Goal: Task Accomplishment & Management: Use online tool/utility

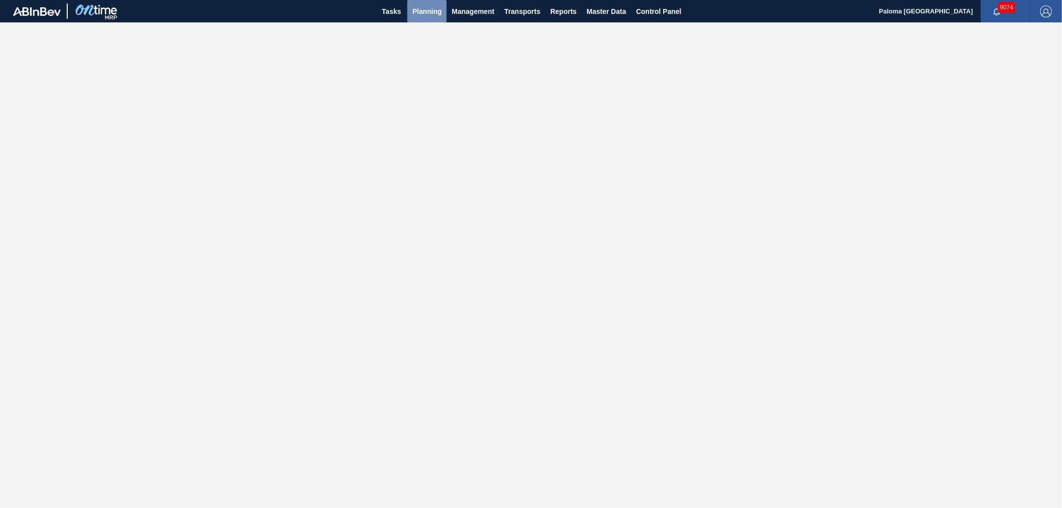
click at [415, 18] on button "Planning" at bounding box center [426, 11] width 39 height 22
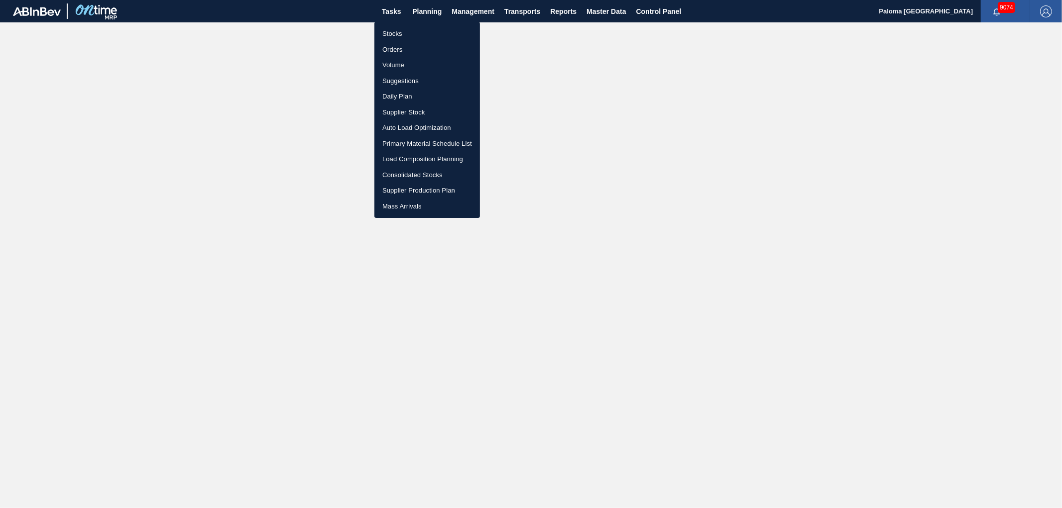
click at [392, 48] on li "Orders" at bounding box center [427, 50] width 106 height 16
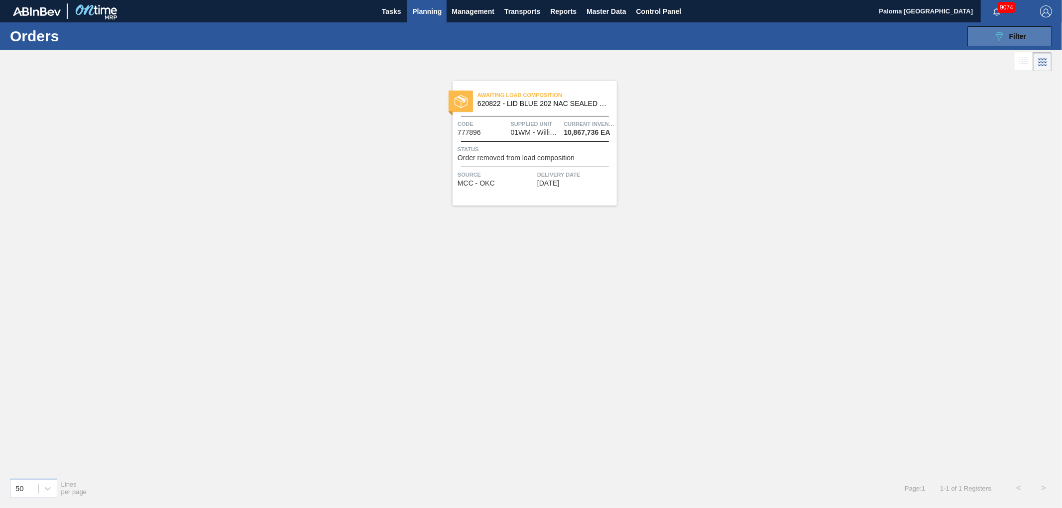
click at [998, 35] on icon "089F7B8B-B2A5-4AFE-B5C0-19BA573D28AC" at bounding box center [999, 36] width 12 height 12
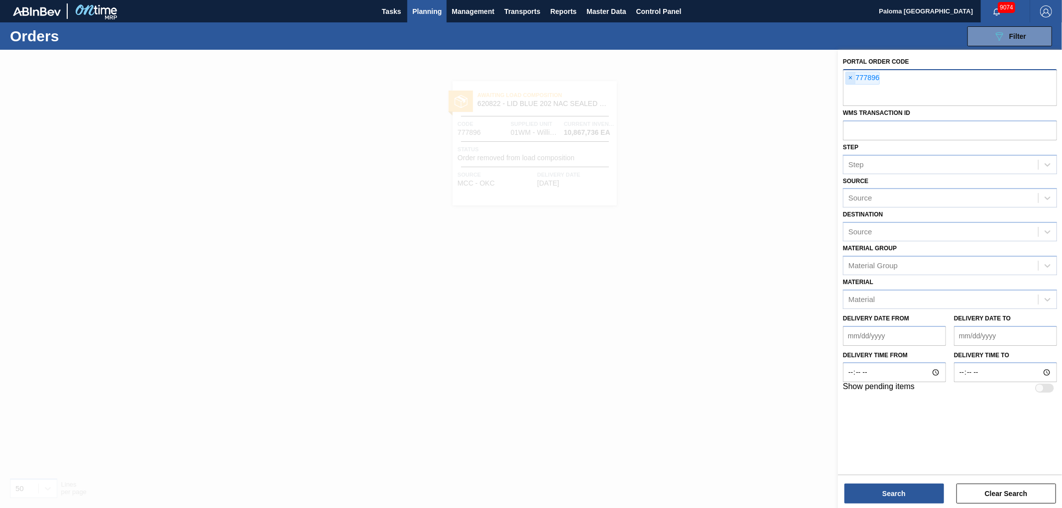
click at [848, 82] on span "×" at bounding box center [850, 78] width 9 height 12
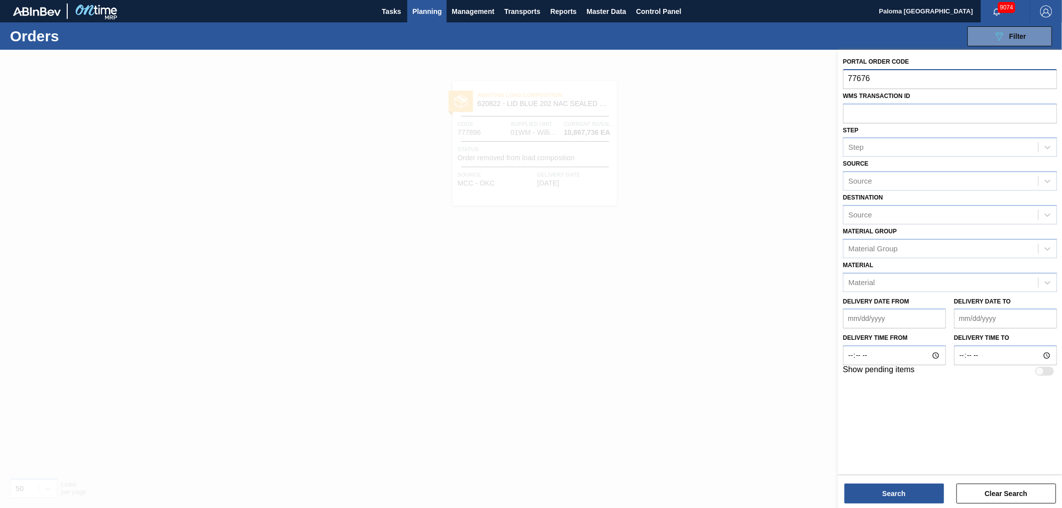
type input "776763"
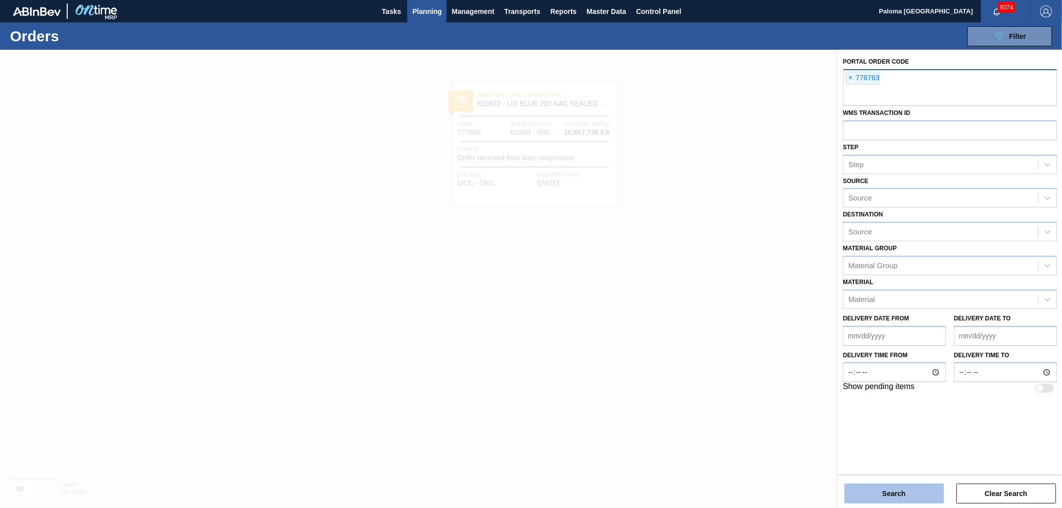
click at [917, 501] on button "Search" at bounding box center [895, 494] width 100 height 20
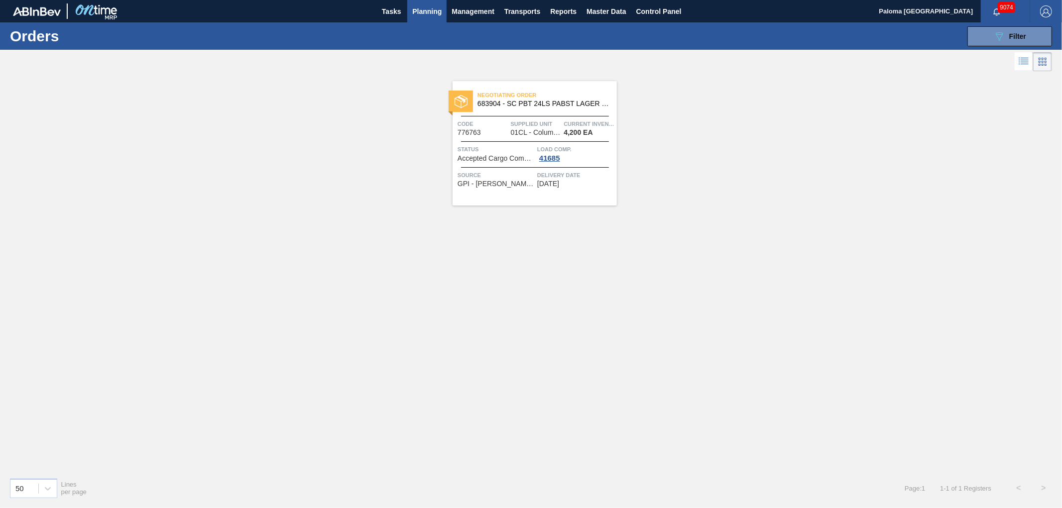
click at [568, 121] on span "Current inventory" at bounding box center [589, 124] width 51 height 10
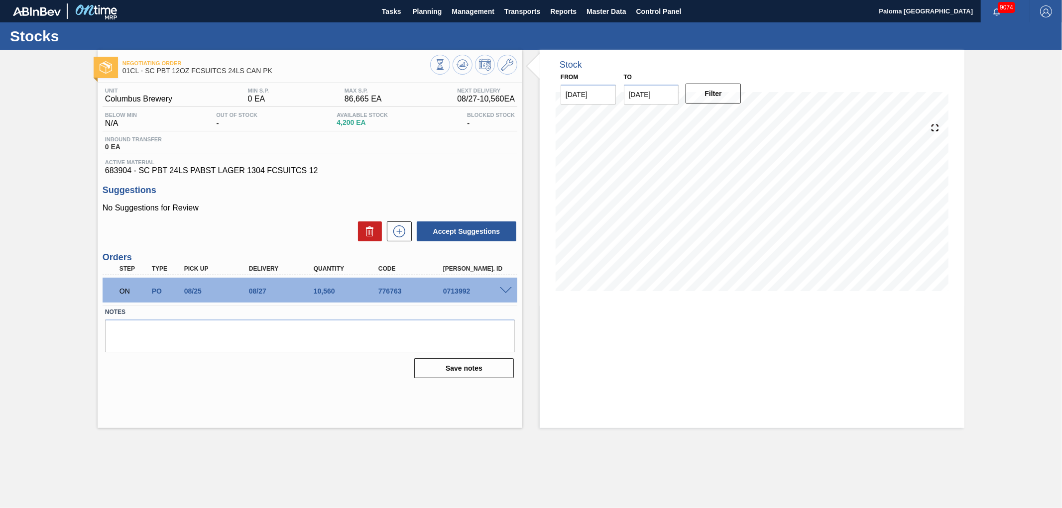
click at [508, 289] on span at bounding box center [506, 290] width 12 height 7
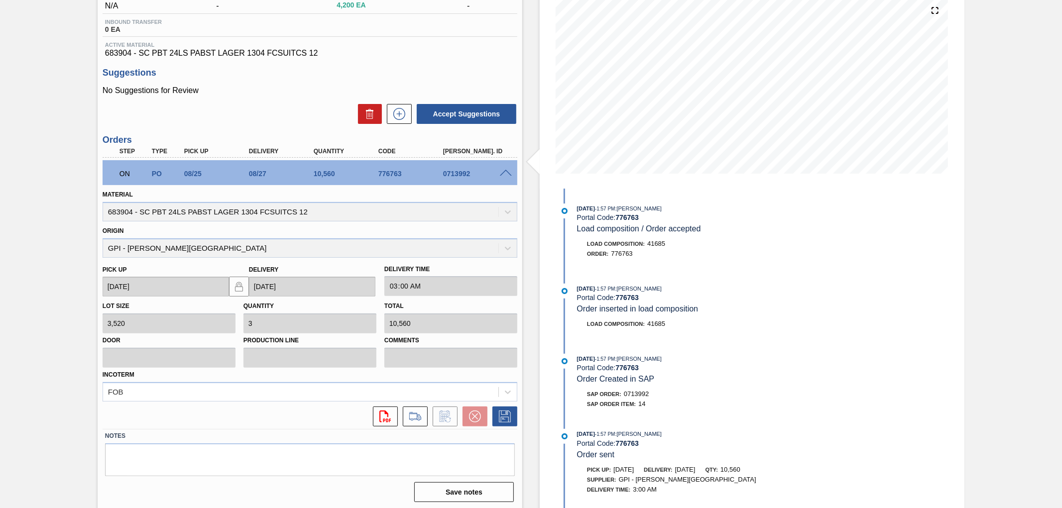
scroll to position [118, 0]
click at [401, 419] on div at bounding box center [413, 416] width 30 height 20
click at [410, 416] on icon at bounding box center [415, 416] width 16 height 12
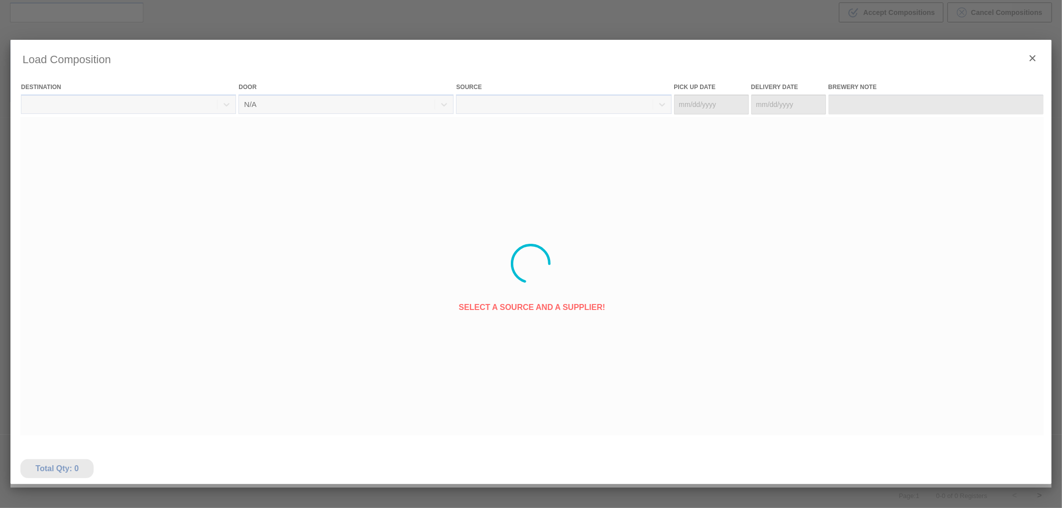
type Date "[DATE]"
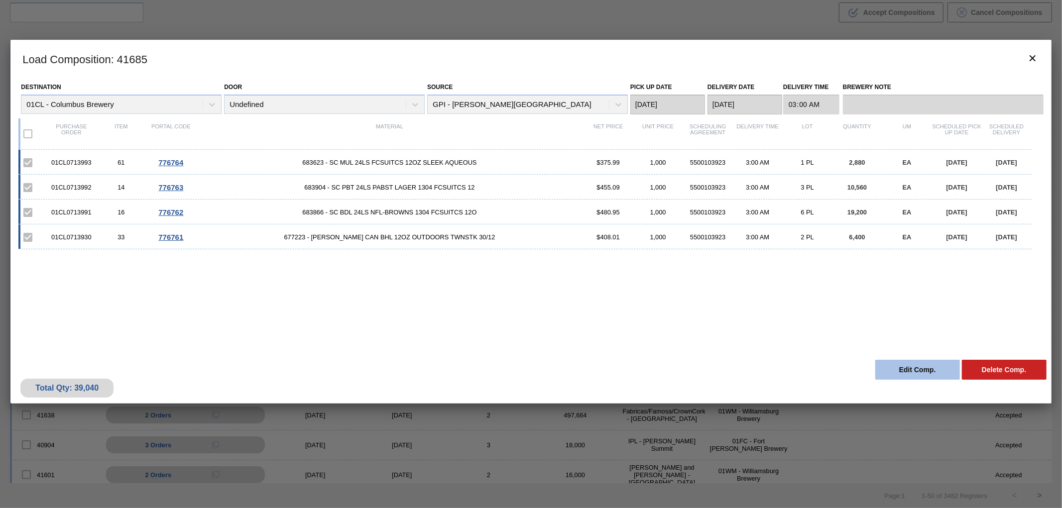
click at [920, 374] on button "Edit Comp." at bounding box center [917, 370] width 85 height 20
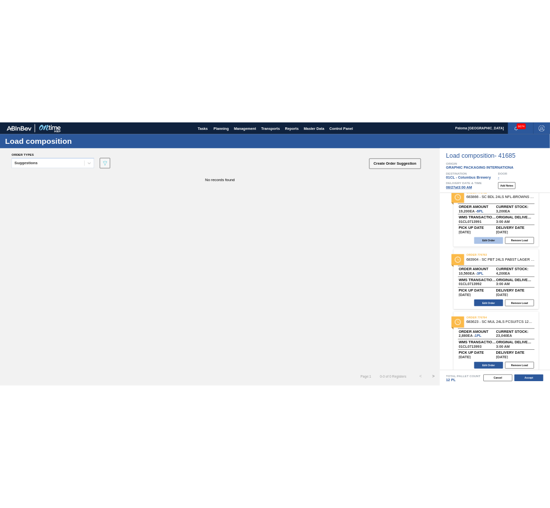
scroll to position [144, 0]
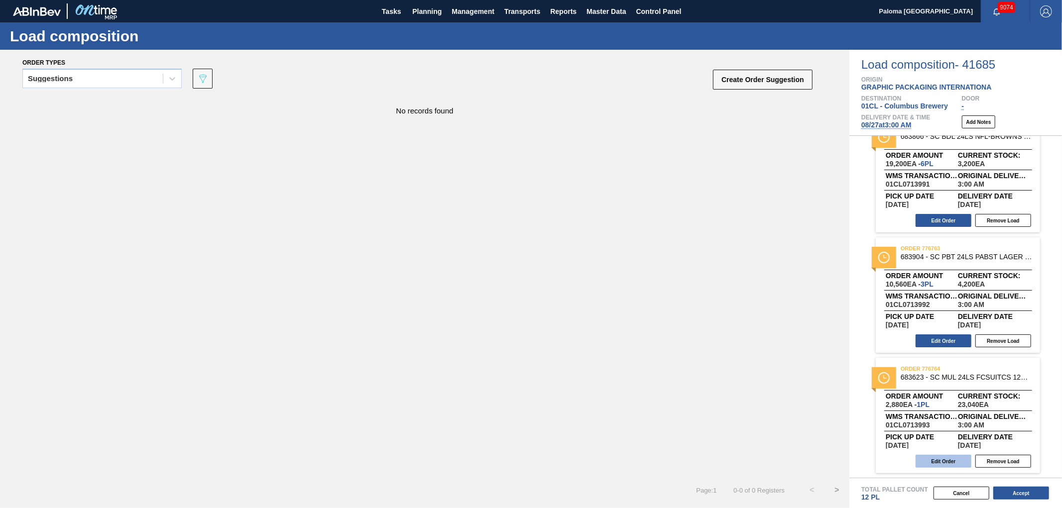
click at [941, 463] on button "Edit Order" at bounding box center [944, 461] width 56 height 13
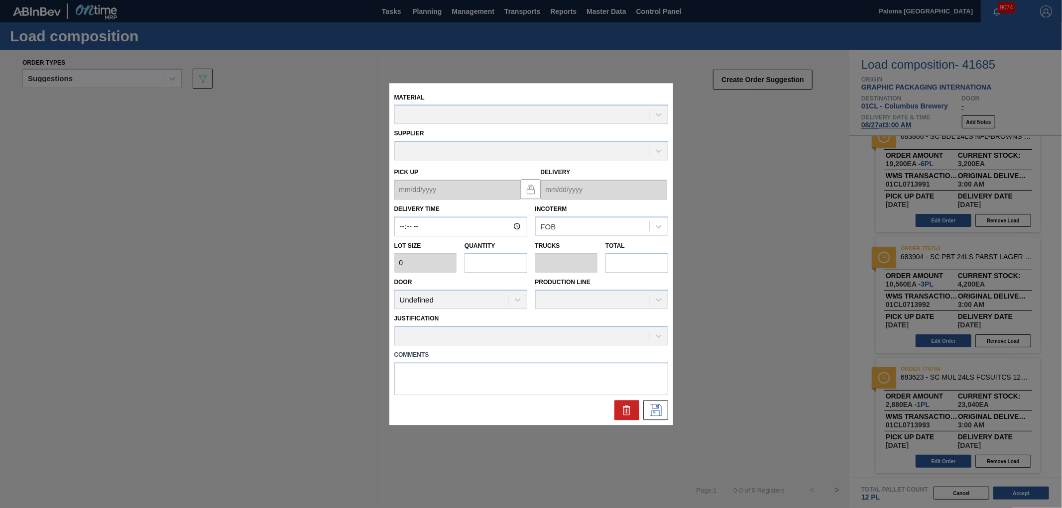
type input "03:00:00"
type input "2,880"
type input "1"
type input "0.038"
type input "2,880"
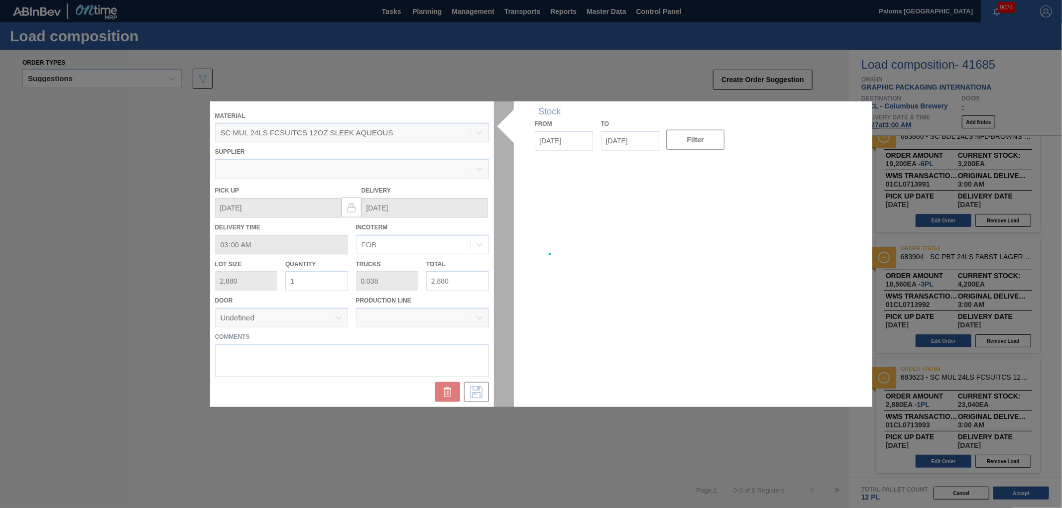
type up "[DATE]"
type input "[DATE]"
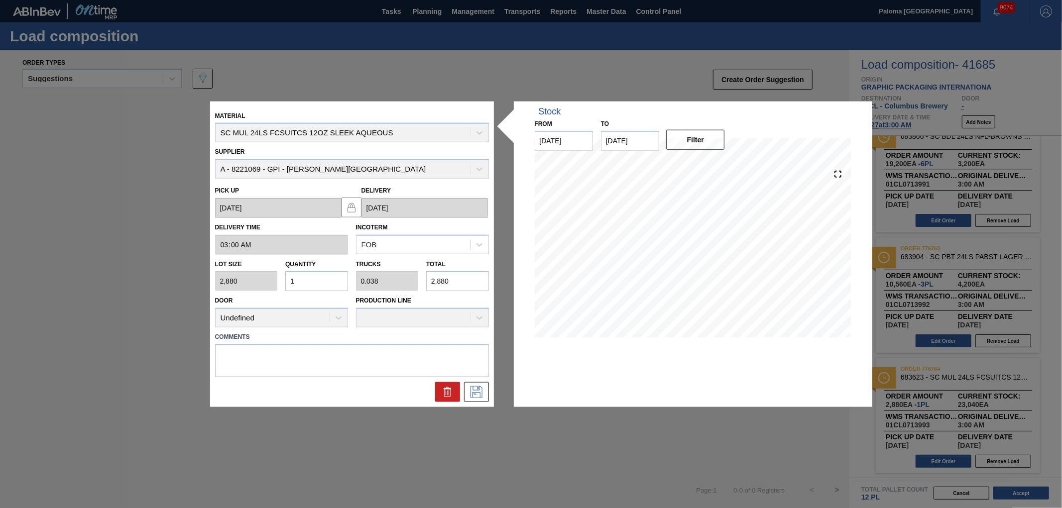
click at [271, 274] on div "Lot size 2,880 Quantity 1 Trucks 0.038 Total 2,880" at bounding box center [352, 272] width 282 height 37
type input "15"
type input "0.577"
type input "43,200"
type input "15"
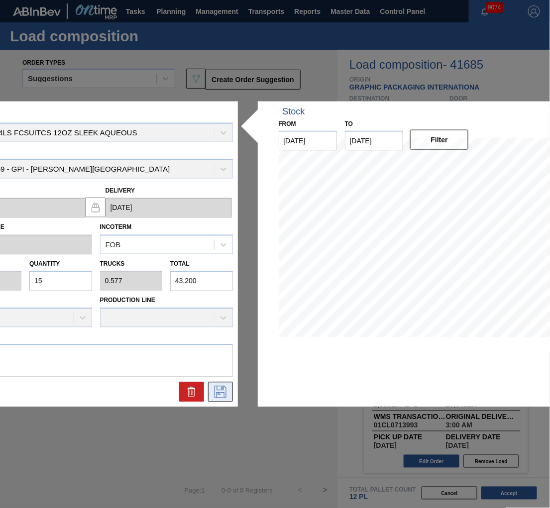
click at [217, 394] on icon at bounding box center [221, 392] width 16 height 12
